Goal: Task Accomplishment & Management: Complete application form

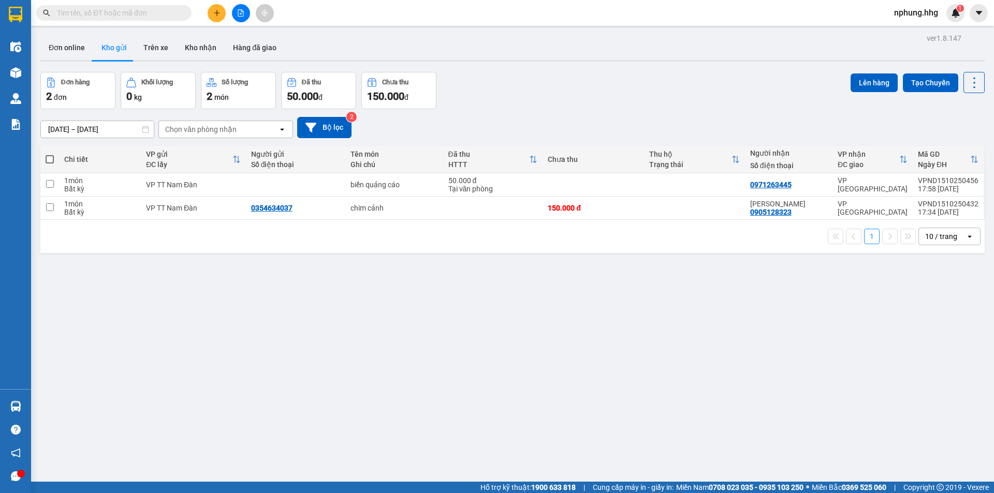
click at [220, 13] on icon "plus" at bounding box center [216, 12] width 7 height 7
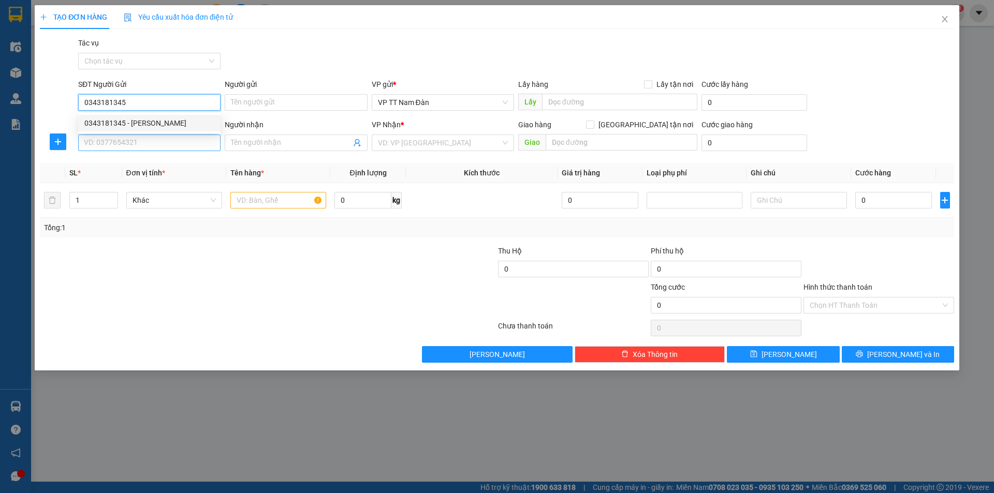
type input "0343181345"
click at [153, 141] on input "SĐT Người Nhận" at bounding box center [149, 143] width 142 height 17
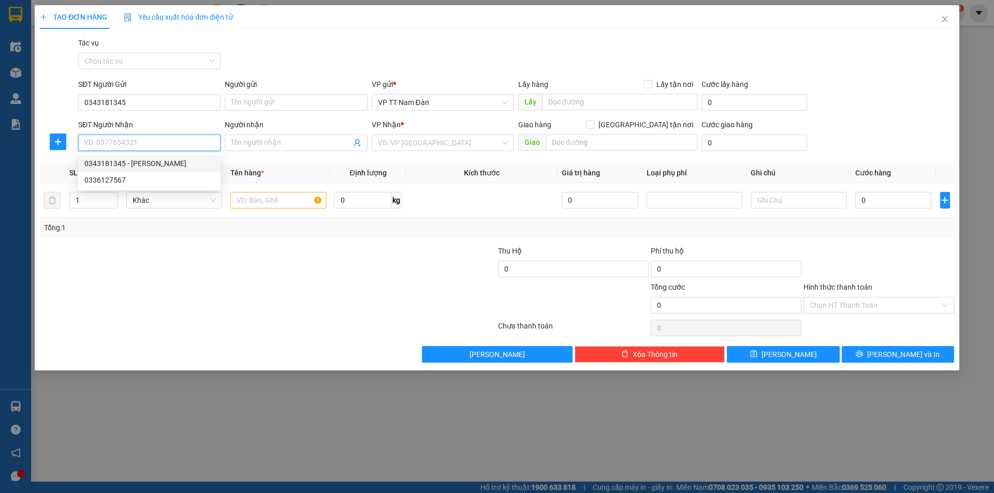
click at [129, 164] on div "0343181345 - [PERSON_NAME]" at bounding box center [149, 163] width 130 height 11
type input "0343181345"
click at [129, 164] on div "0343181345 - [PERSON_NAME]" at bounding box center [149, 163] width 130 height 11
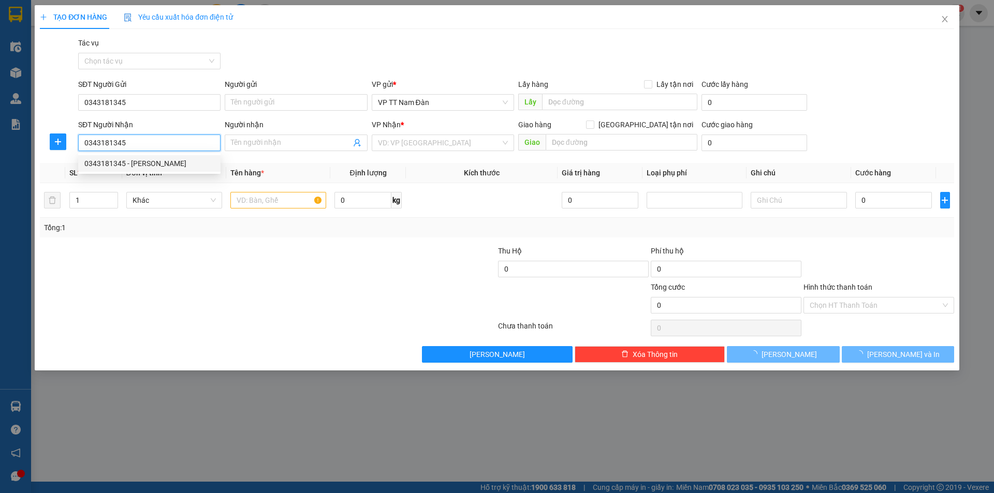
type input "[PERSON_NAME]"
type input "chợ sen nam đàn"
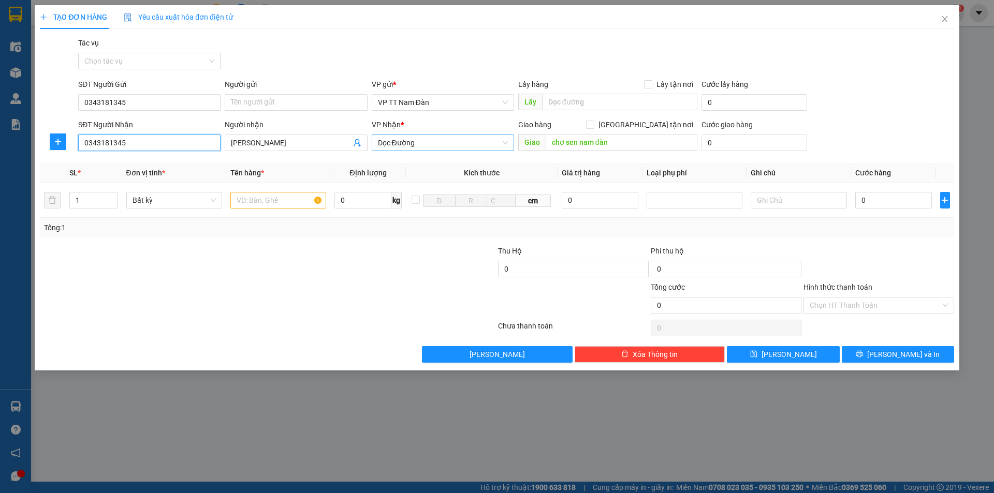
click at [436, 141] on span "Dọc Đường" at bounding box center [443, 143] width 130 height 16
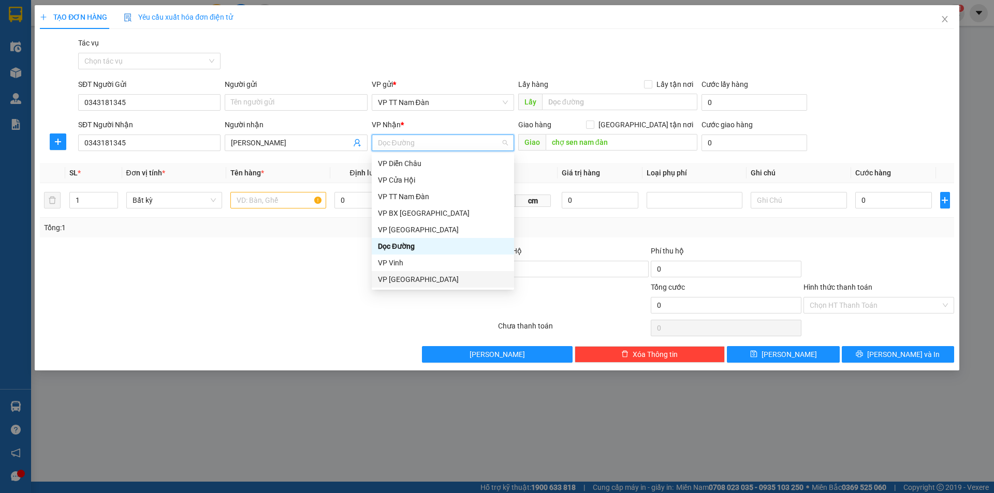
click at [421, 278] on div "VP [GEOGRAPHIC_DATA]" at bounding box center [443, 279] width 130 height 11
click at [421, 278] on div at bounding box center [420, 263] width 153 height 36
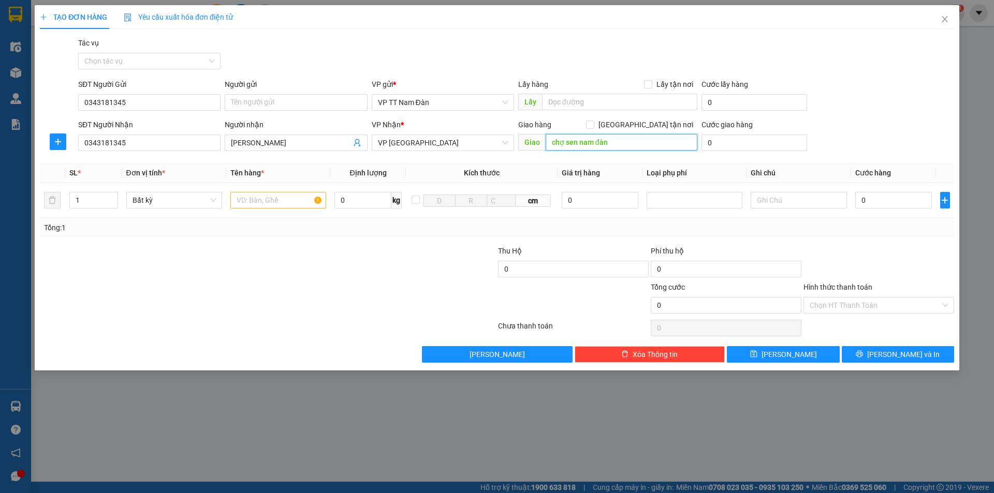
click at [620, 143] on input "chợ sen nam đàn" at bounding box center [622, 142] width 152 height 17
click at [302, 199] on input "text" at bounding box center [278, 200] width 96 height 17
type input "bao đen"
click at [876, 206] on input "0" at bounding box center [893, 200] width 77 height 17
type input "1"
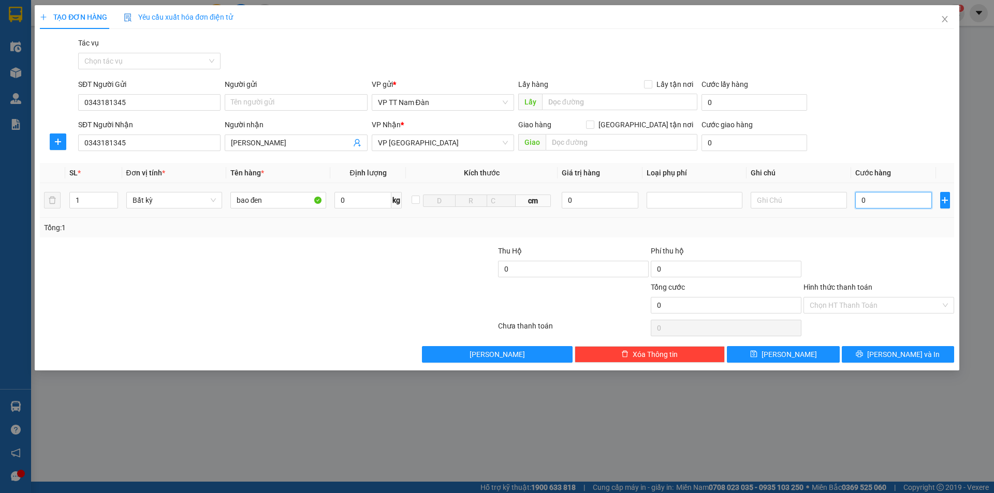
type input "1"
type input "10"
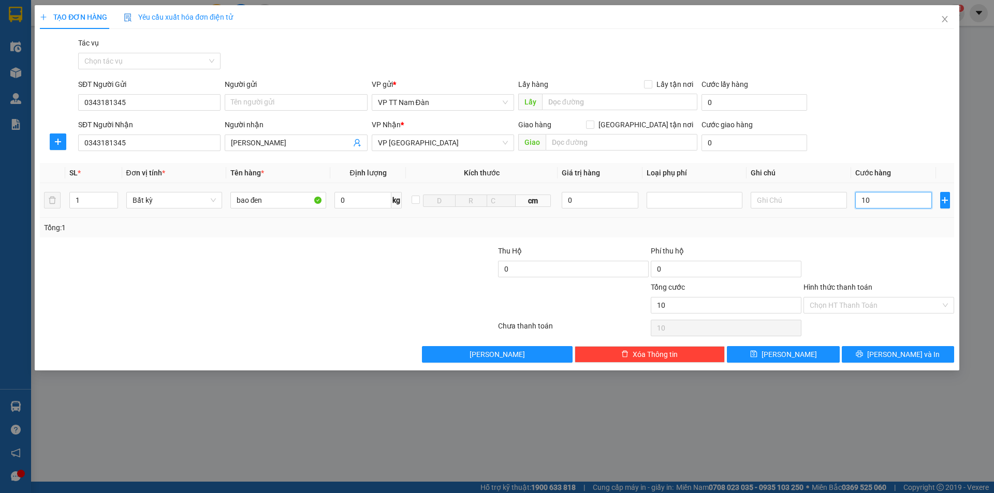
type input "100"
type input "100.000"
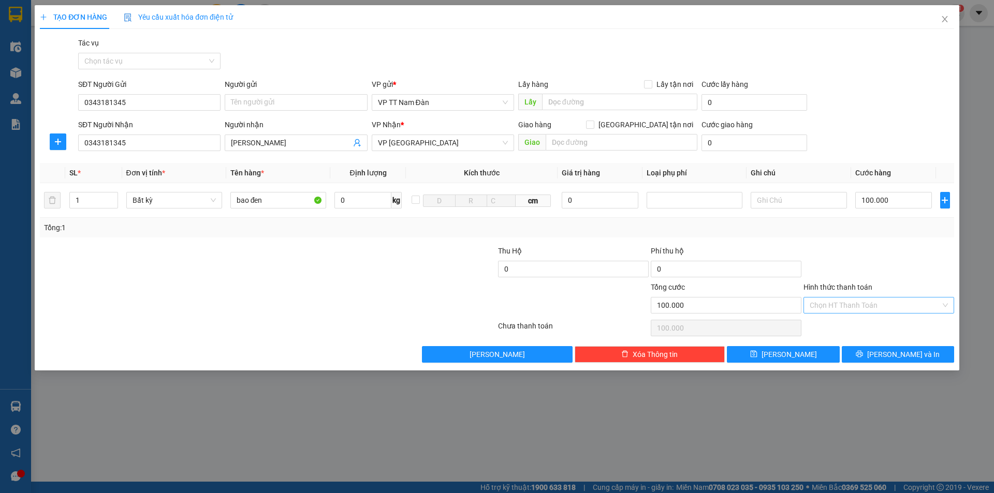
click at [864, 309] on input "Hình thức thanh toán" at bounding box center [875, 306] width 131 height 16
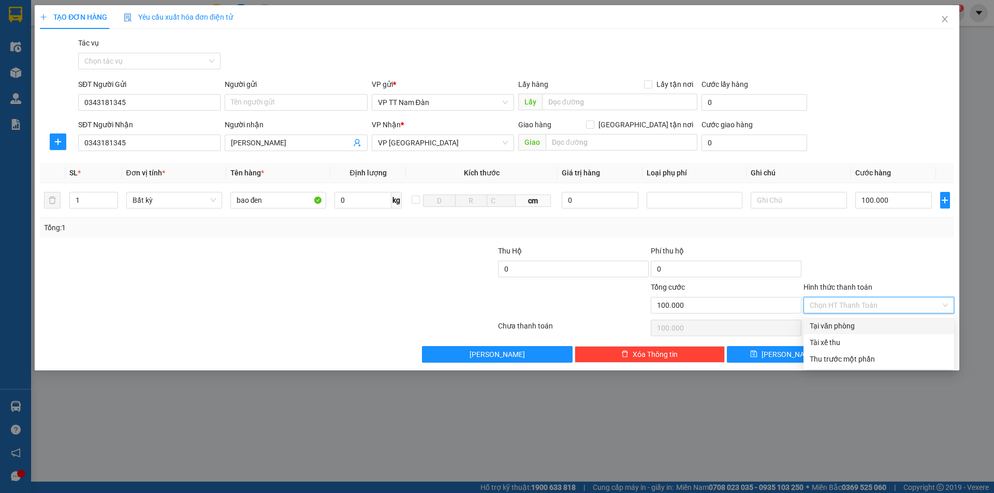
click at [851, 326] on div "Tại văn phòng" at bounding box center [879, 325] width 138 height 11
type input "0"
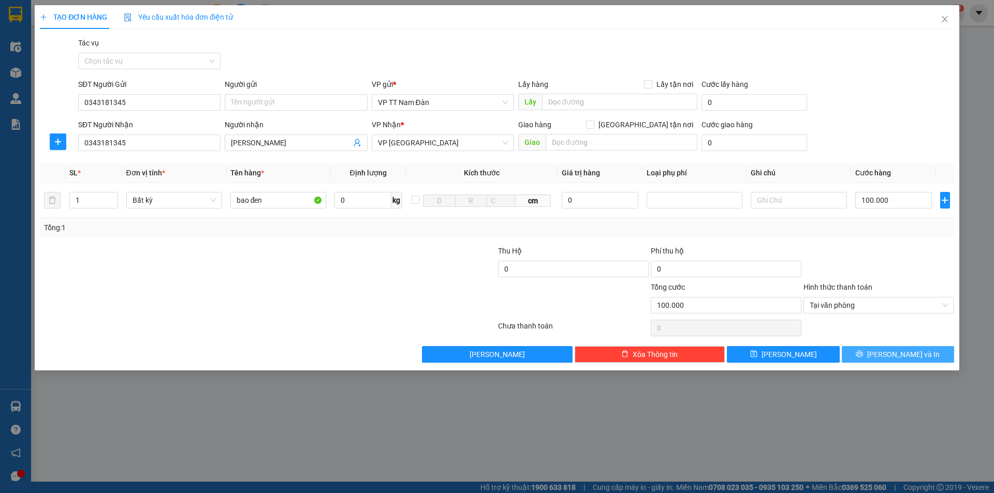
click at [891, 354] on span "[PERSON_NAME] và In" at bounding box center [903, 354] width 72 height 11
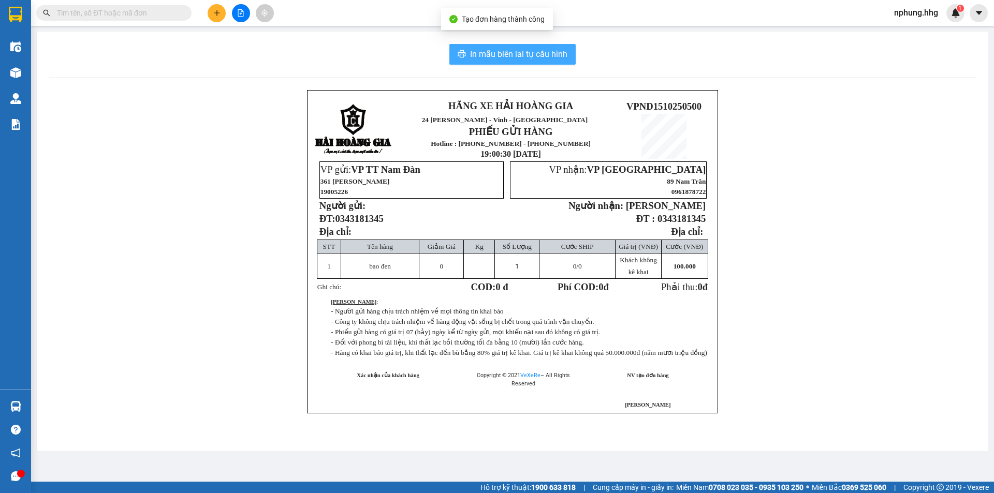
click at [519, 52] on span "In mẫu biên lai tự cấu hình" at bounding box center [518, 54] width 97 height 13
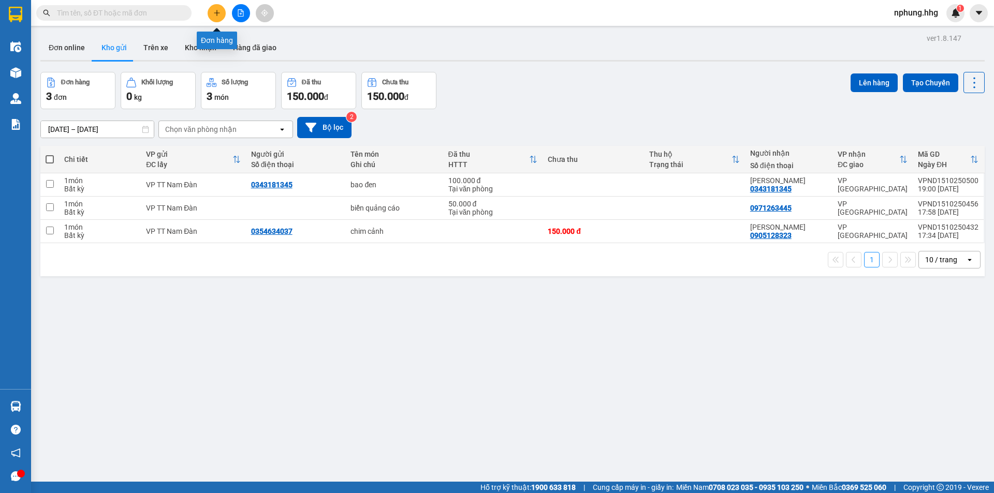
click at [216, 9] on icon "plus" at bounding box center [216, 12] width 7 height 7
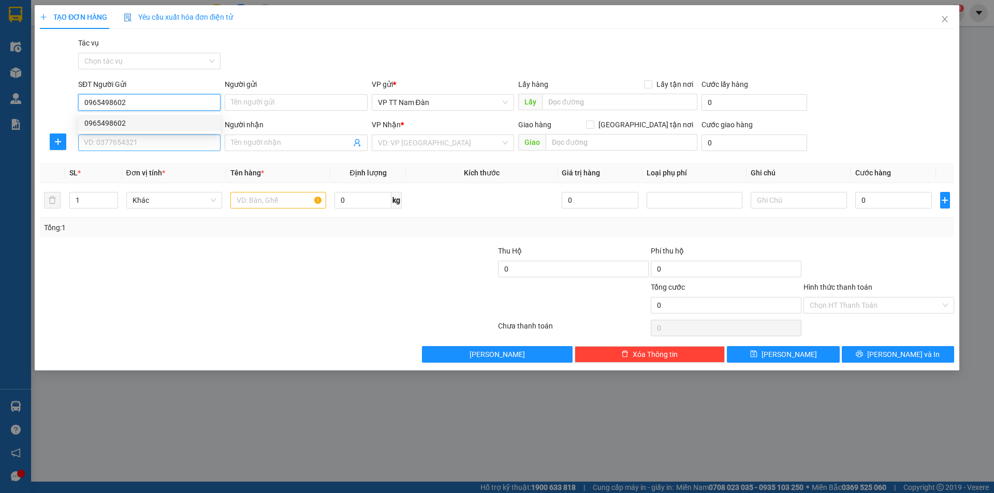
type input "0965498602"
click at [159, 142] on input "SĐT Người Nhận" at bounding box center [149, 143] width 142 height 17
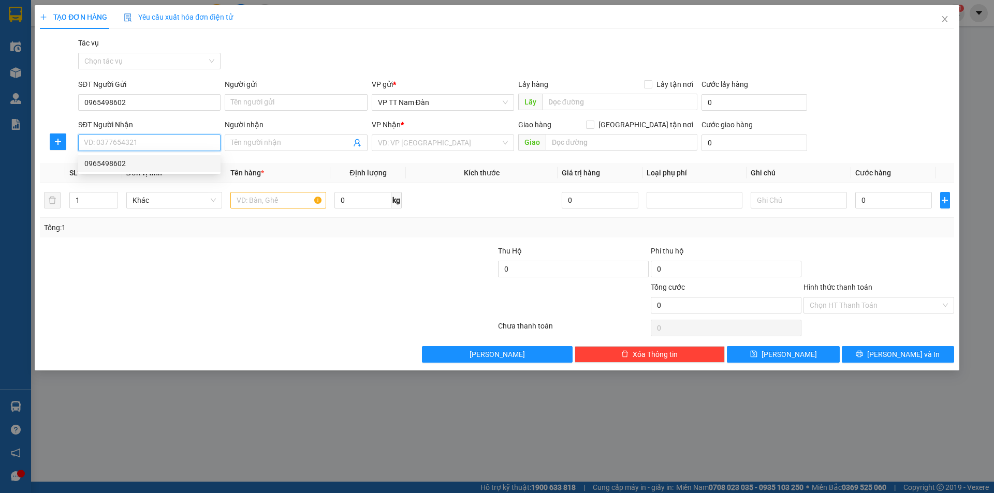
click at [138, 165] on div "0965498602" at bounding box center [149, 163] width 130 height 11
type input "0965498602"
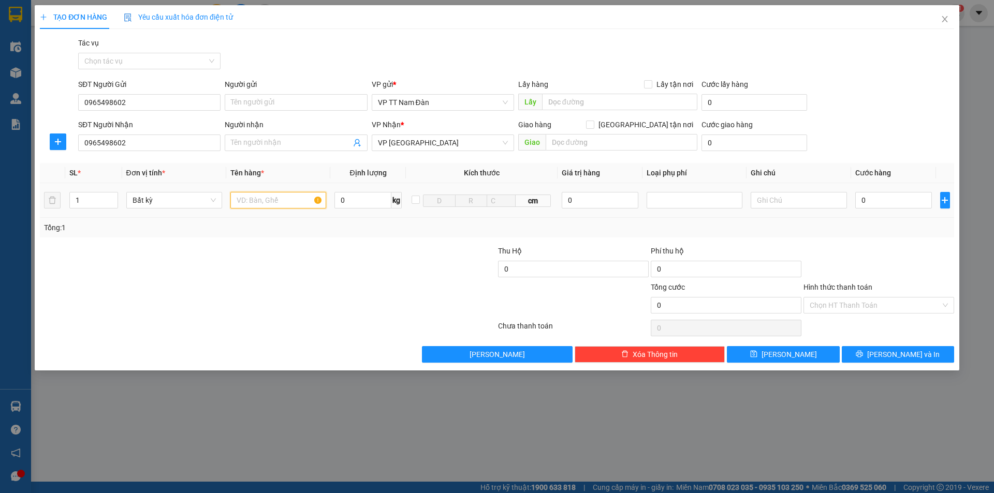
click at [291, 201] on input "text" at bounding box center [278, 200] width 96 height 17
type input "bao đen"
click at [874, 202] on input "0" at bounding box center [893, 200] width 77 height 17
type input "1"
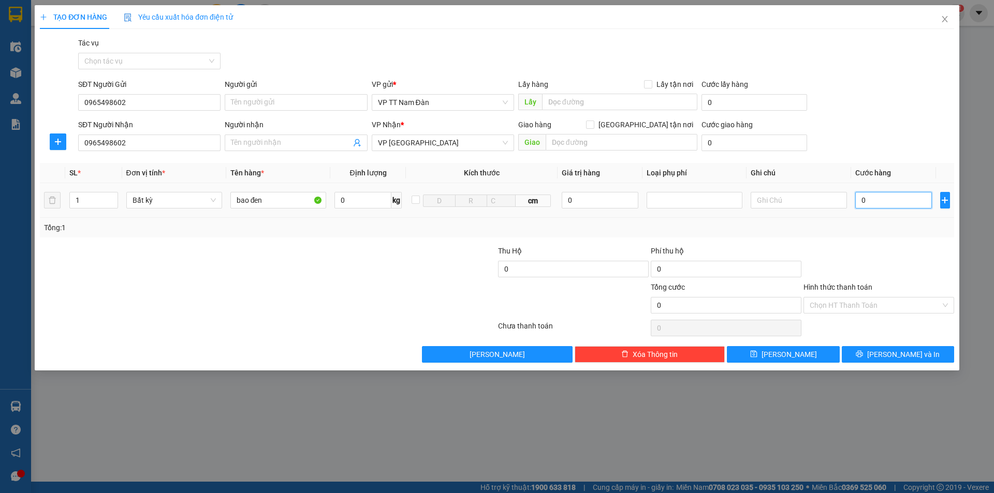
type input "1"
type input "10"
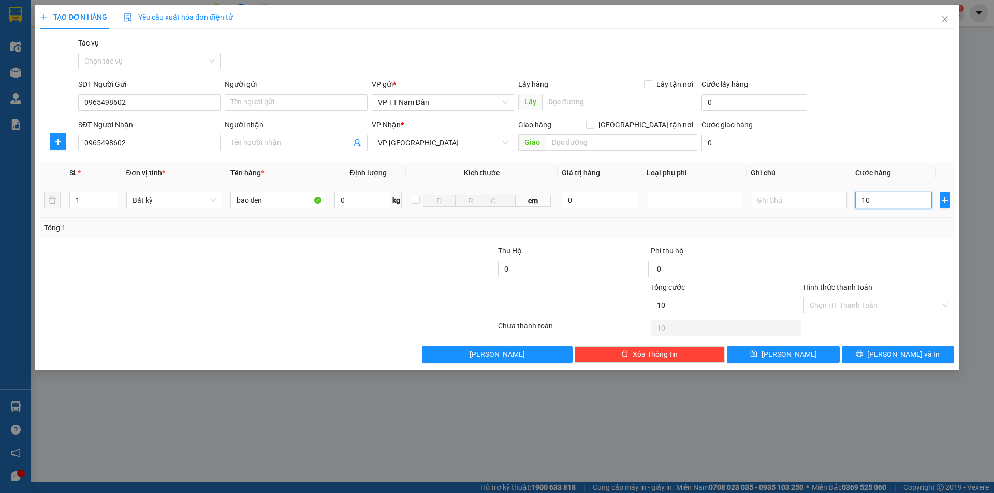
type input "100"
type input "100.000"
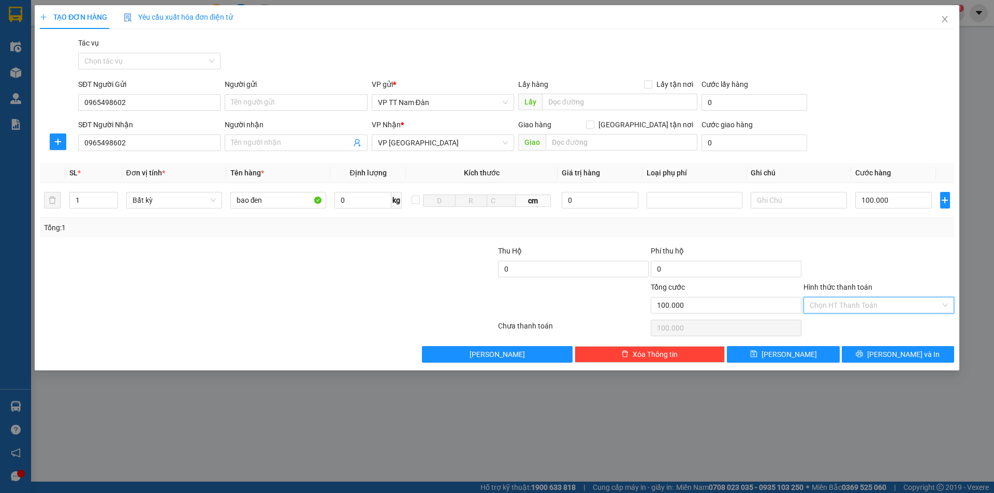
click at [847, 304] on input "Hình thức thanh toán" at bounding box center [875, 306] width 131 height 16
click at [826, 325] on div "Tại văn phòng" at bounding box center [879, 325] width 138 height 11
type input "0"
click at [889, 352] on span "[PERSON_NAME] và In" at bounding box center [903, 354] width 72 height 11
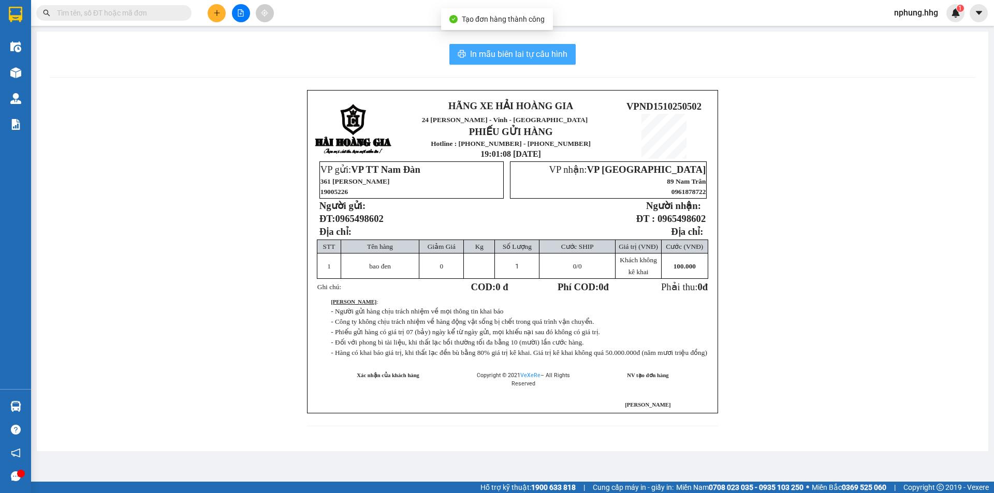
click at [496, 54] on span "In mẫu biên lai tự cấu hình" at bounding box center [518, 54] width 97 height 13
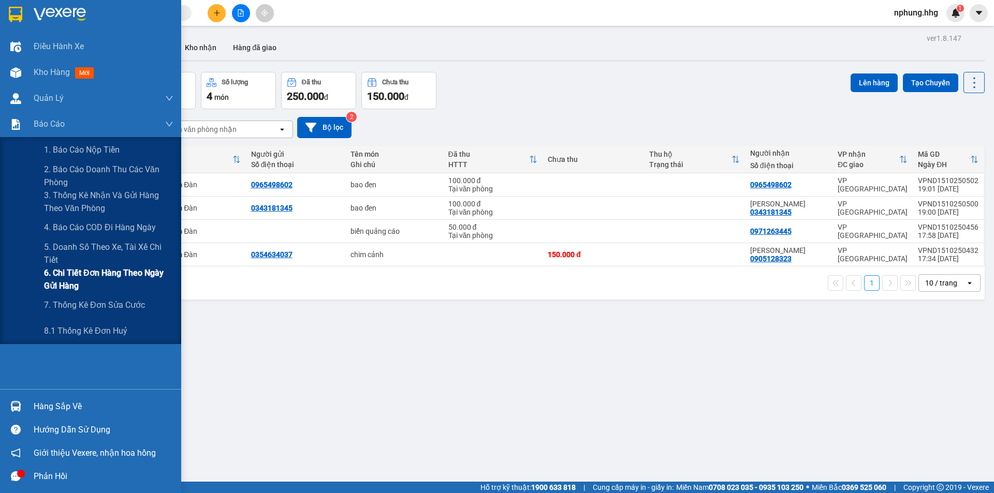
click at [124, 274] on span "6. Chi tiết đơn hàng theo ngày gửi hàng" at bounding box center [108, 280] width 129 height 26
